Goal: Check status: Check status

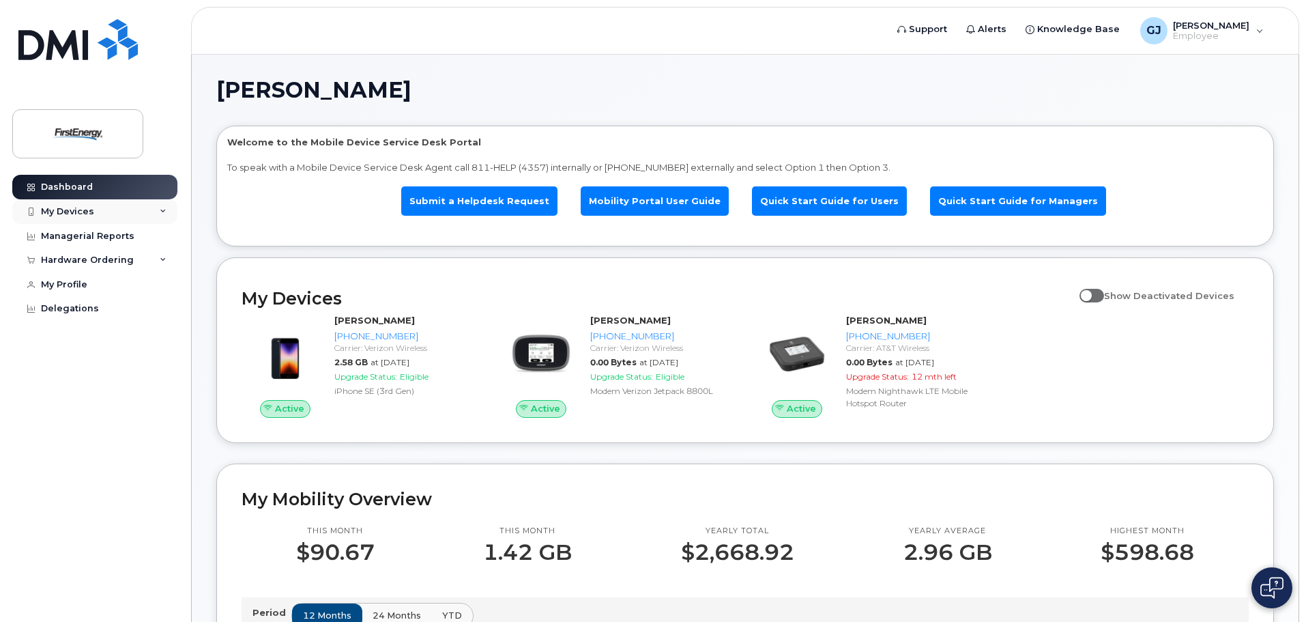
click at [66, 207] on div "My Devices" at bounding box center [67, 211] width 53 height 11
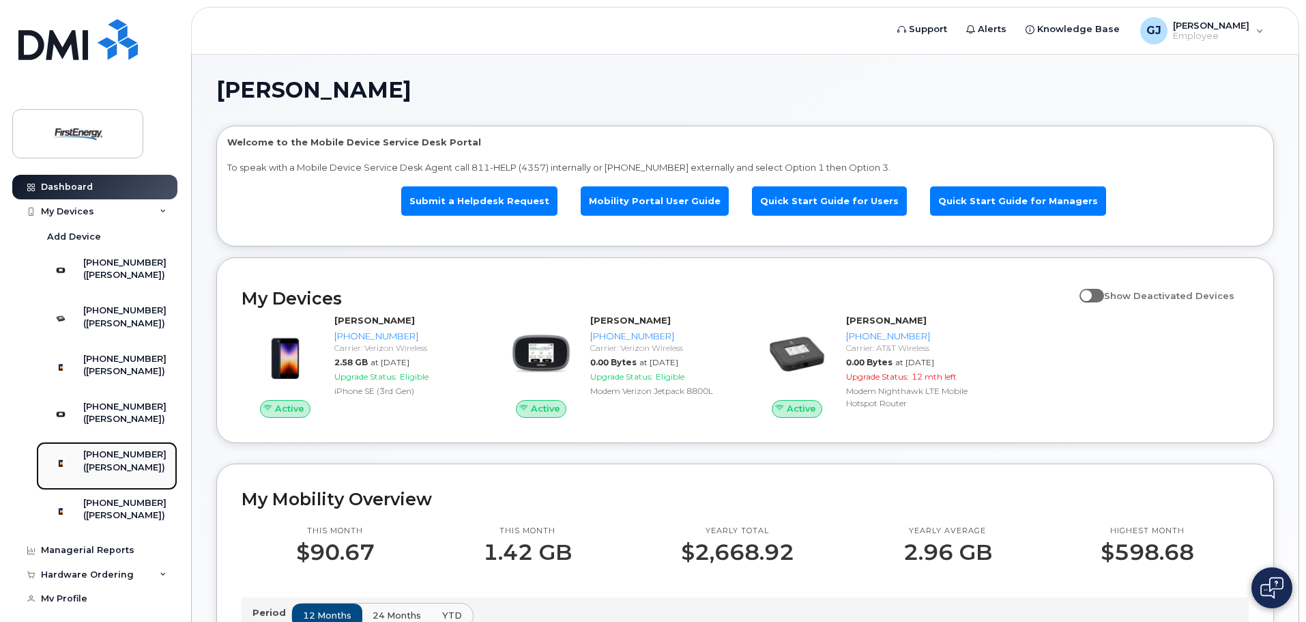
click at [106, 482] on div "[PHONE_NUMBER] ([PERSON_NAME])" at bounding box center [124, 465] width 83 height 34
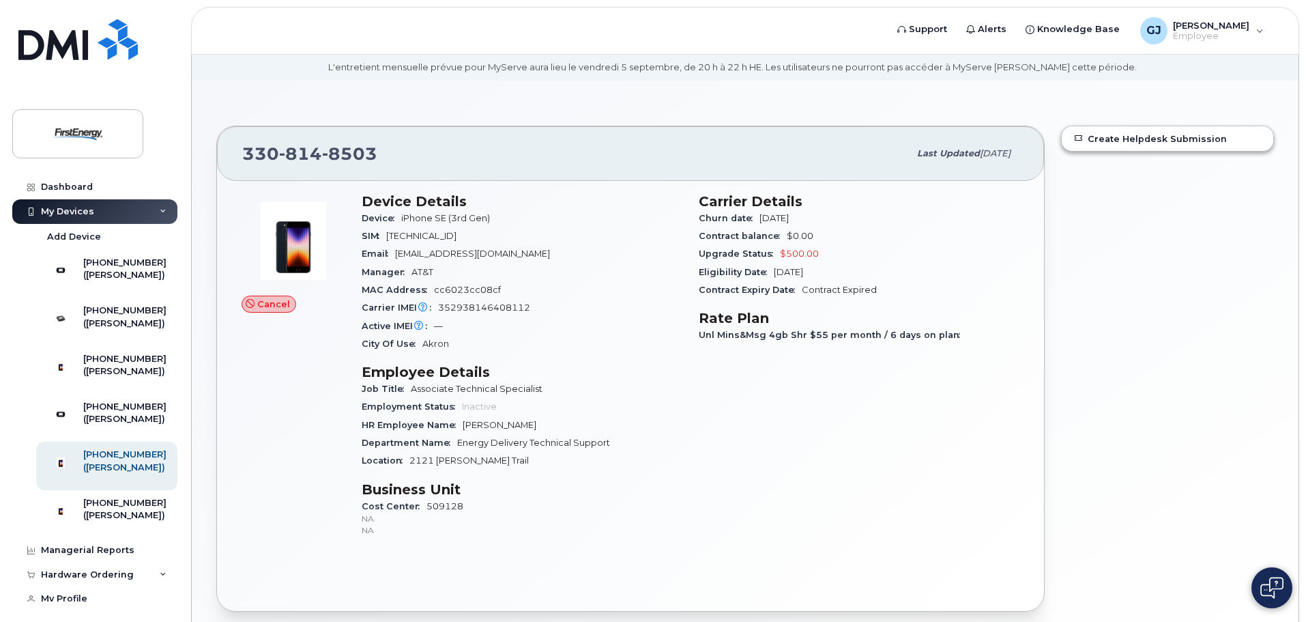
scroll to position [68, 0]
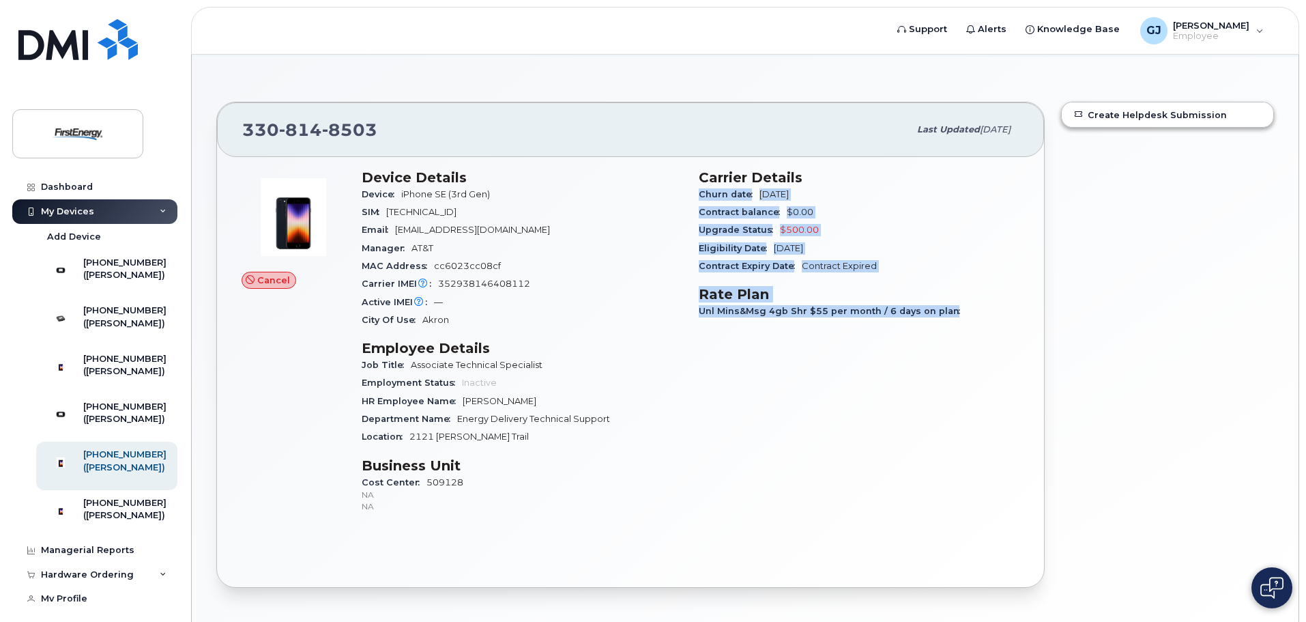
drag, startPoint x: 698, startPoint y: 195, endPoint x: 935, endPoint y: 313, distance: 264.5
click at [967, 308] on div "Carrier Details Churn date Dec 18, 2024 Contract balance $0.00 Upgrade Status $…" at bounding box center [858, 347] width 337 height 372
click at [900, 316] on div "Unl Mins&Msg 4gb Shr $55 per month / 6 days on plan" at bounding box center [859, 311] width 321 height 18
